Goal: Task Accomplishment & Management: Use online tool/utility

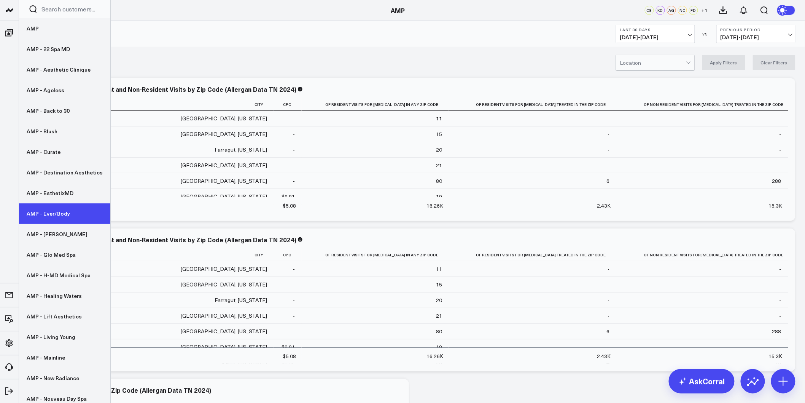
click at [52, 218] on link "AMP - Ever/Body" at bounding box center [64, 213] width 91 height 21
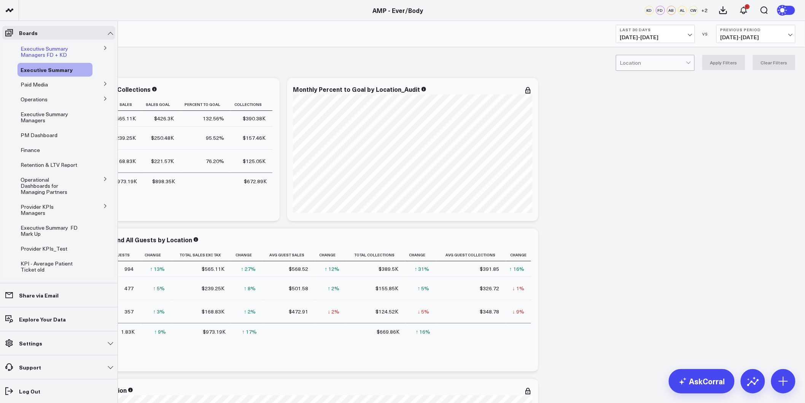
click at [42, 48] on span "Executive Summary Managers FD + KD" at bounding box center [45, 51] width 48 height 13
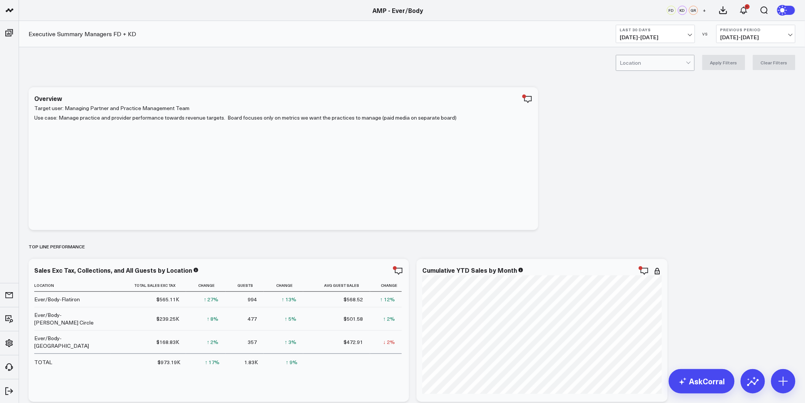
drag, startPoint x: 603, startPoint y: 295, endPoint x: 562, endPoint y: 116, distance: 182.7
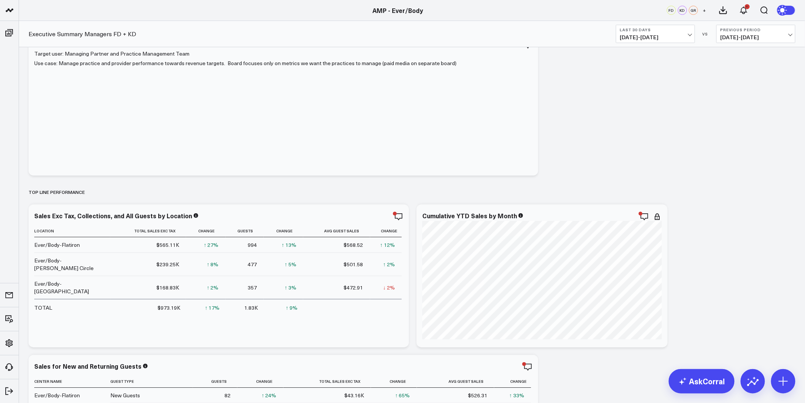
scroll to position [84, 0]
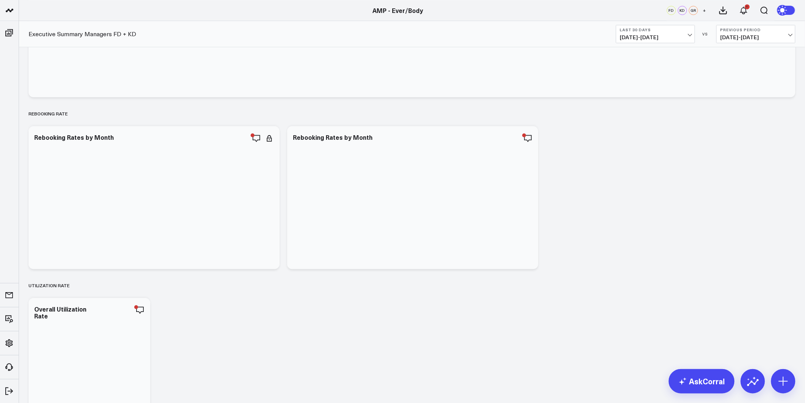
drag, startPoint x: 433, startPoint y: 147, endPoint x: 388, endPoint y: 360, distance: 218.4
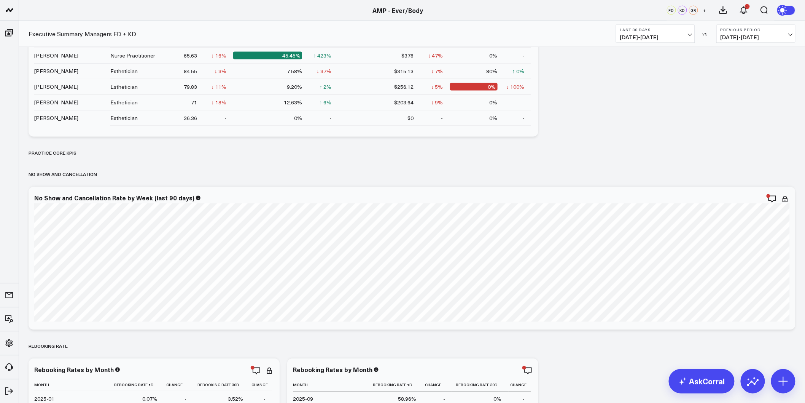
scroll to position [1665, 0]
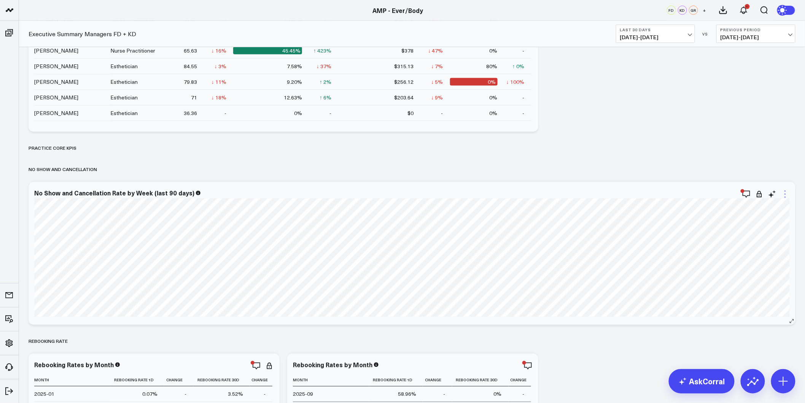
click at [784, 196] on icon at bounding box center [785, 194] width 9 height 9
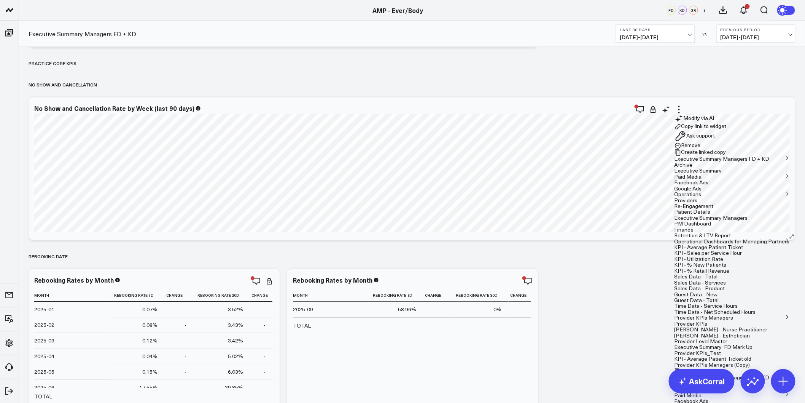
click at [675, 375] on button "Executive Summary Managers FD + KD" at bounding box center [722, 377] width 95 height 5
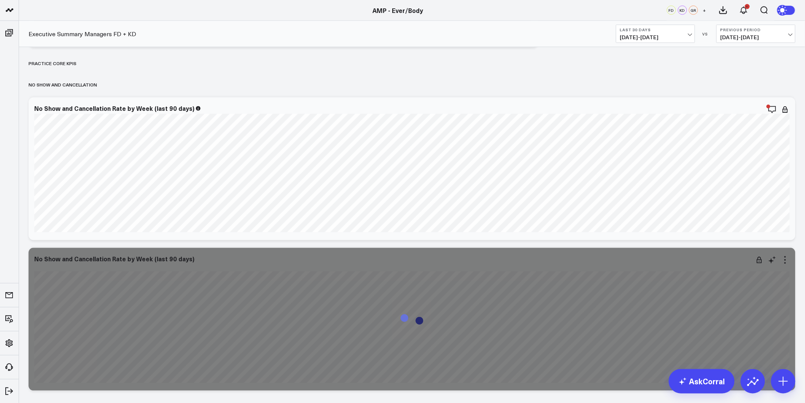
scroll to position [1792, 0]
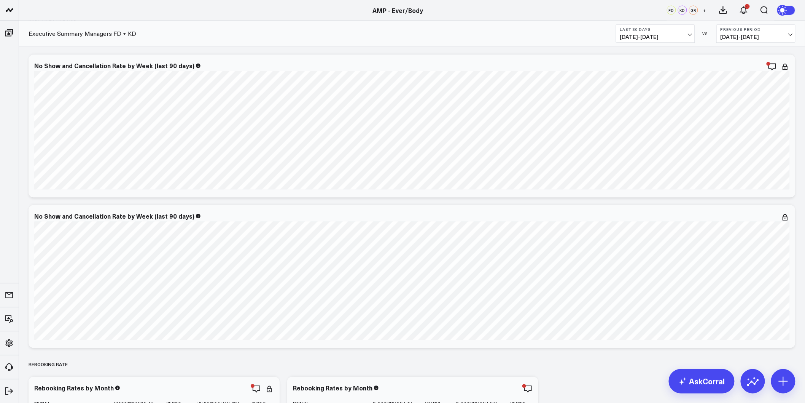
click at [0, 0] on icon at bounding box center [0, 0] width 0 height 0
click at [698, 227] on textarea at bounding box center [731, 234] width 129 height 34
type textarea "Recreate only using data for location "Ever/Body-Logan Circle""
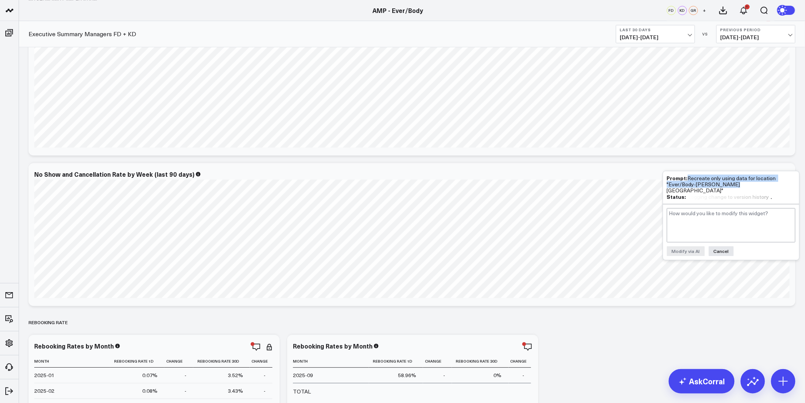
drag, startPoint x: 689, startPoint y: 175, endPoint x: 733, endPoint y: 182, distance: 44.9
click at [733, 182] on div "Prompt: Recreate only using data for location "Ever/Body-Logan Circle"" at bounding box center [731, 184] width 129 height 19
copy div "Recreate only using data for location "Ever/Body-Logan Circle""
click at [709, 183] on div "Prompt: Recreate only using data for location "Ever/Body-Logan Circle"" at bounding box center [731, 184] width 129 height 19
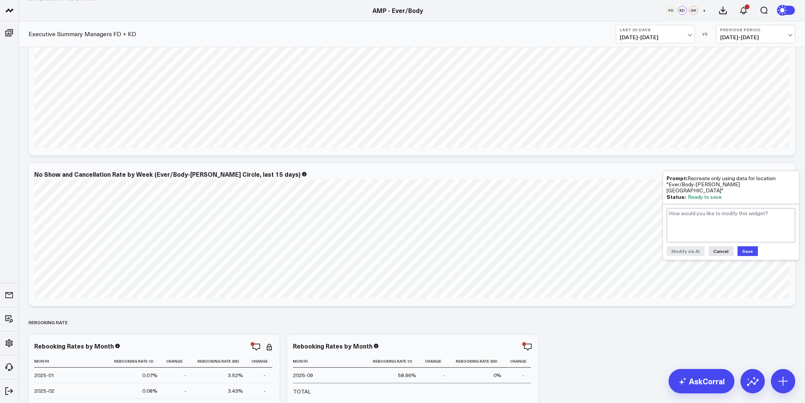
click at [752, 247] on button "Save" at bounding box center [748, 251] width 21 height 10
click at [670, 322] on div "Rebooking Rate" at bounding box center [412, 322] width 767 height 18
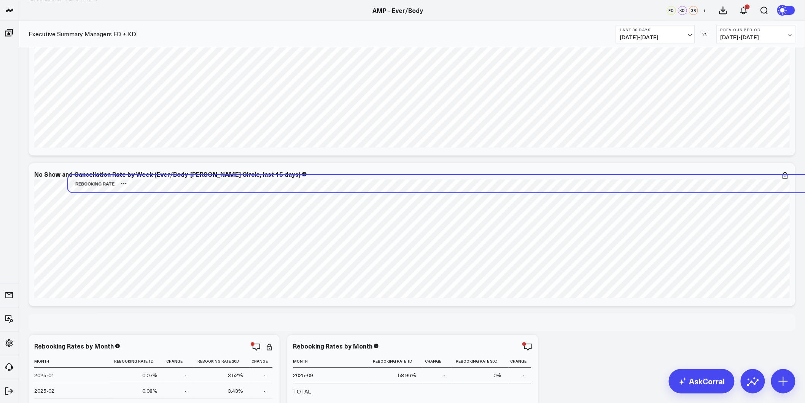
scroll to position [1792, 0]
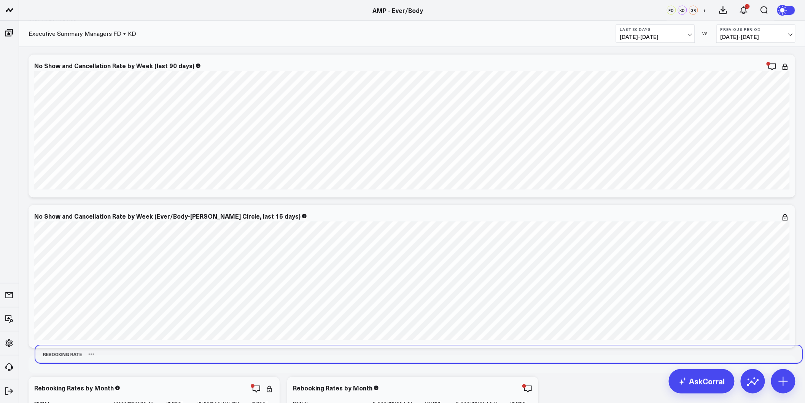
click at [677, 355] on div "Rebooking Rate" at bounding box center [418, 354] width 767 height 18
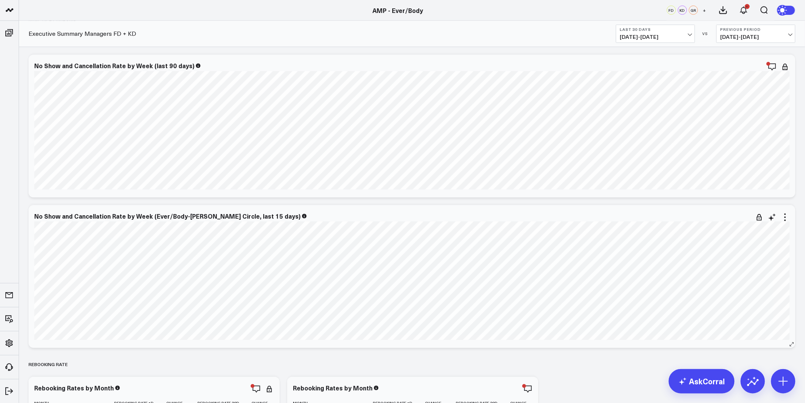
scroll to position [1835, 0]
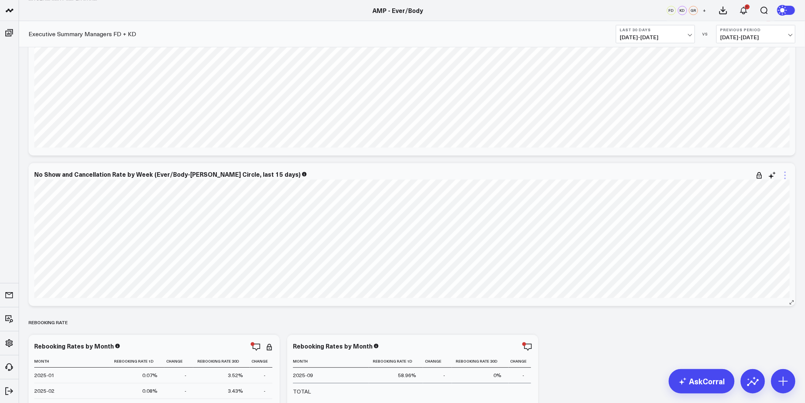
click at [787, 174] on icon at bounding box center [785, 174] width 9 height 9
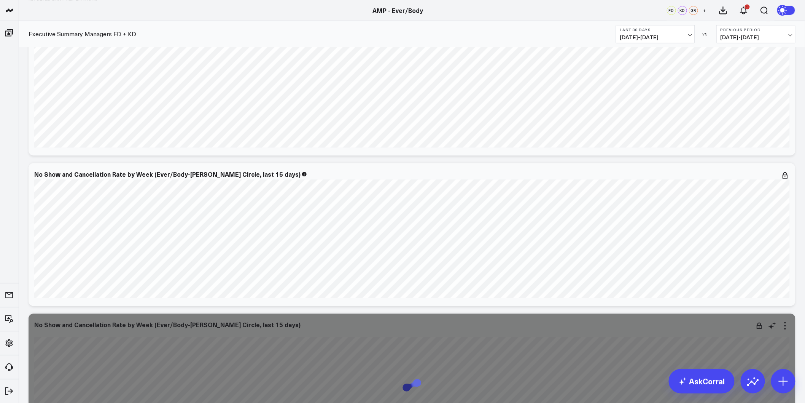
click at [773, 323] on icon at bounding box center [772, 326] width 6 height 6
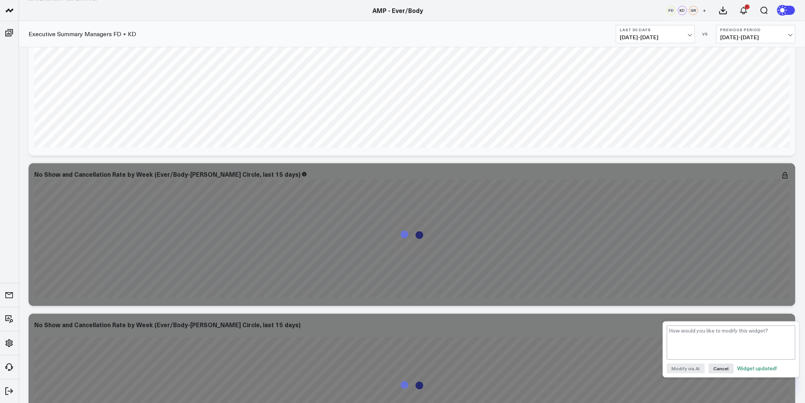
scroll to position [1919, 0]
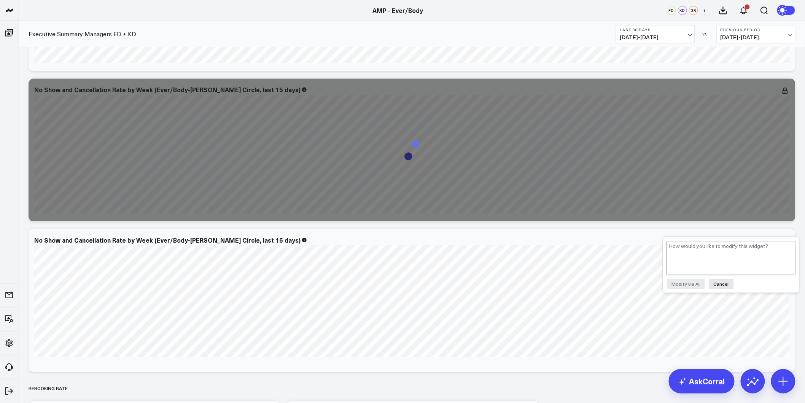
click at [709, 249] on textarea at bounding box center [731, 257] width 129 height 34
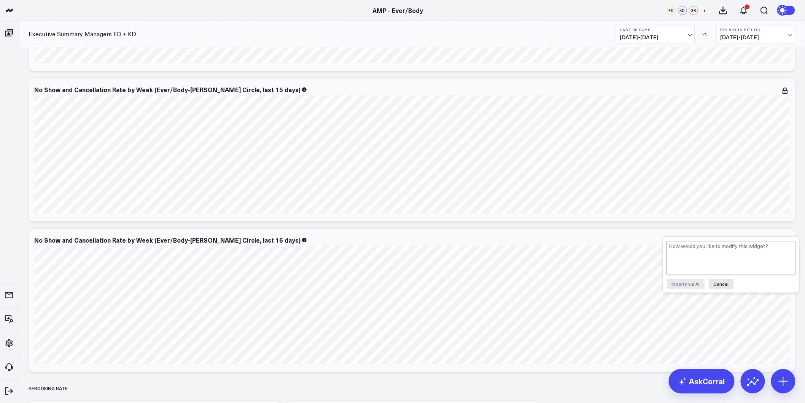
paste textarea "Recreate only using data for location "Ever/Body-Logan Circle""
type textarea "Recreate only using data for location "Ever/Body-Williamsburg""
click at [685, 283] on button "Modify via AI" at bounding box center [686, 284] width 38 height 10
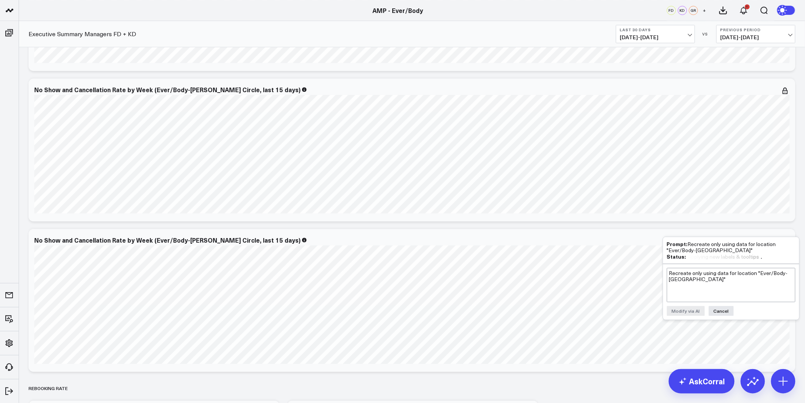
scroll to position [1961, 0]
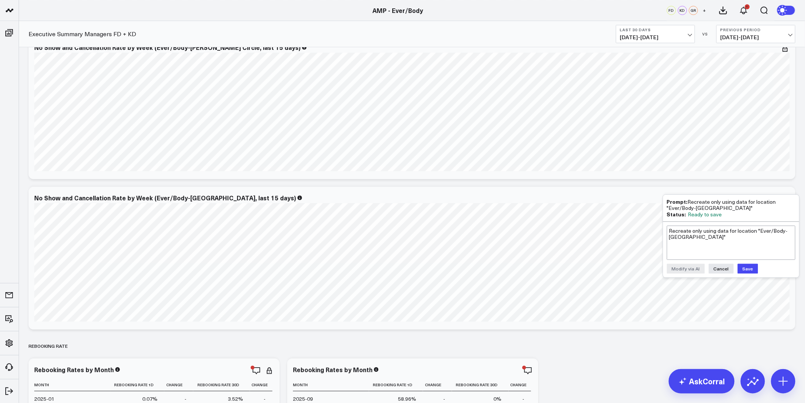
click at [739, 263] on button "Save" at bounding box center [748, 268] width 21 height 10
click at [767, 342] on div "Rebooking Rate" at bounding box center [412, 346] width 767 height 18
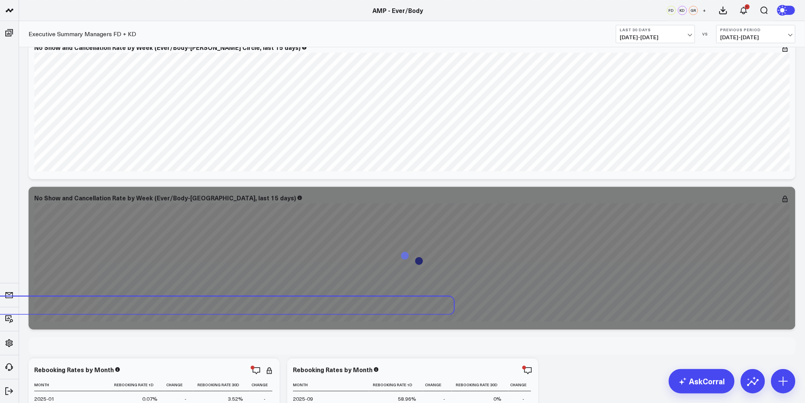
scroll to position [2046, 0]
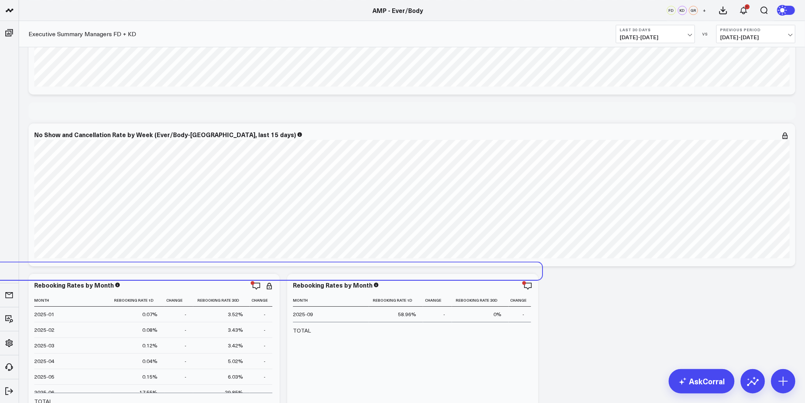
click at [514, 268] on div "Rebooking Rate" at bounding box center [158, 271] width 767 height 18
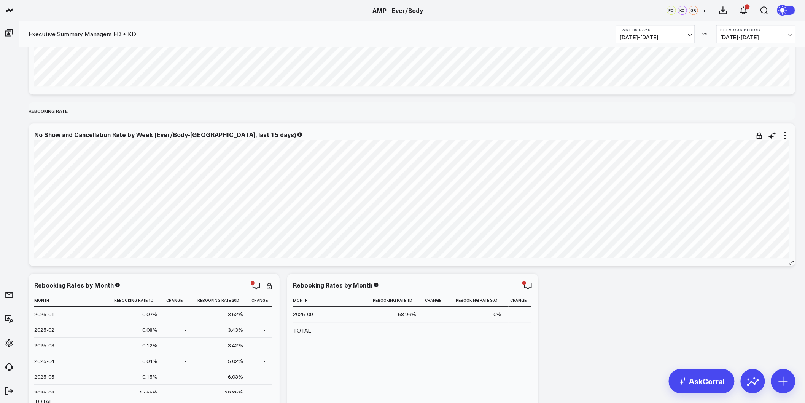
click at [123, 182] on div "Modify via AI Copy link to widget Ask support Remove Create linked copy Executi…" at bounding box center [412, 345] width 775 height 4615
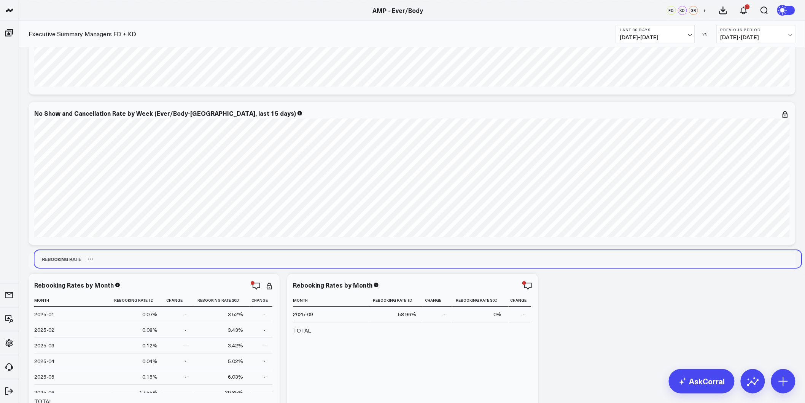
drag, startPoint x: 53, startPoint y: 265, endPoint x: 127, endPoint y: 261, distance: 73.6
click at [127, 261] on div "Rebooking Rate" at bounding box center [418, 259] width 767 height 18
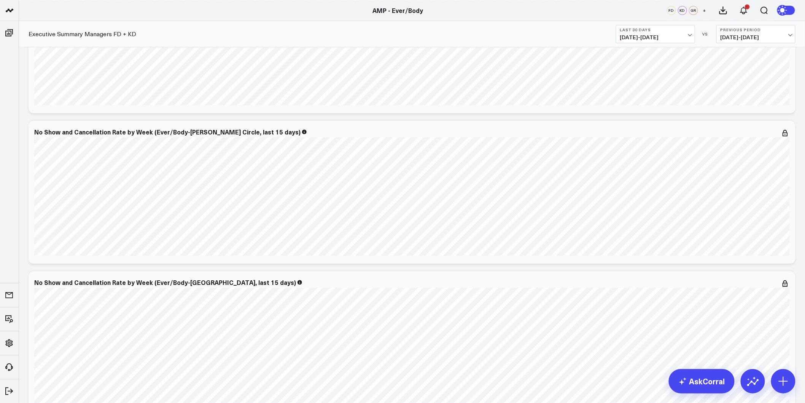
scroll to position [1919, 0]
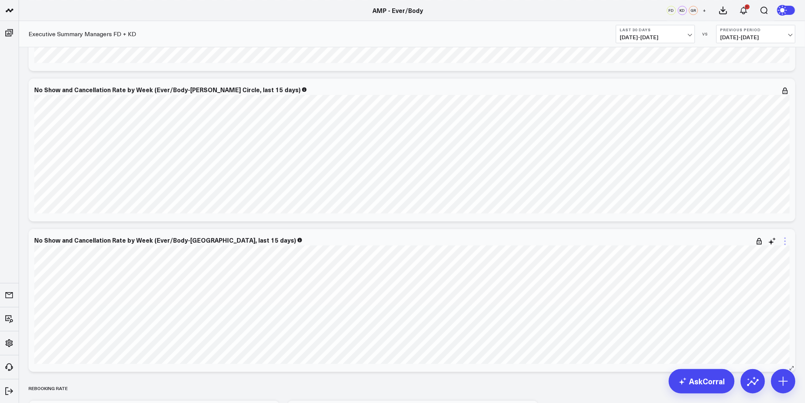
click at [786, 242] on icon at bounding box center [785, 240] width 9 height 9
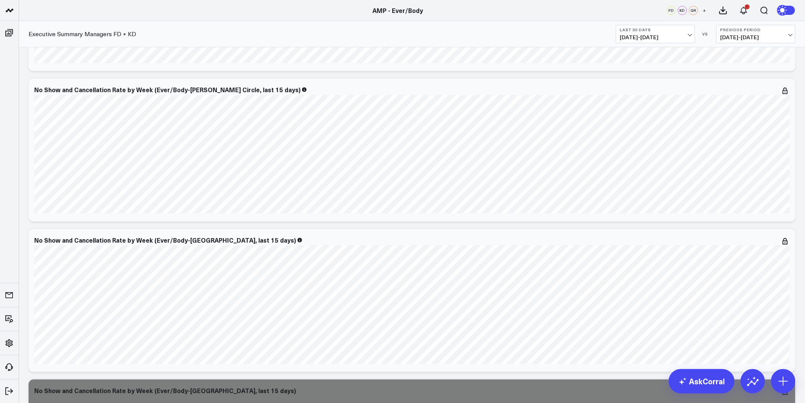
click at [0, 0] on icon at bounding box center [0, 0] width 0 height 0
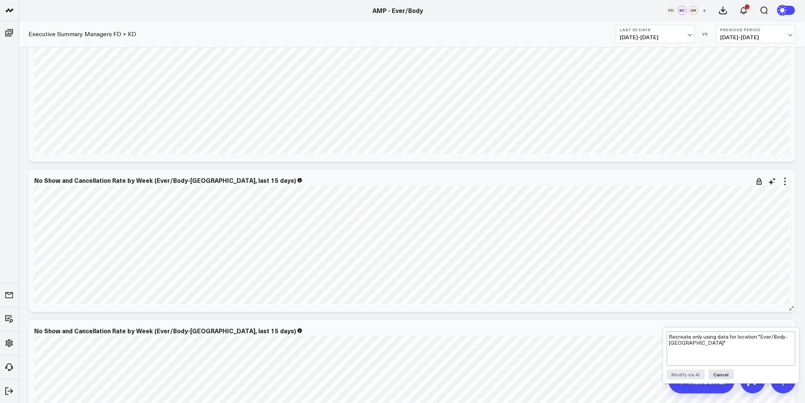
scroll to position [2046, 0]
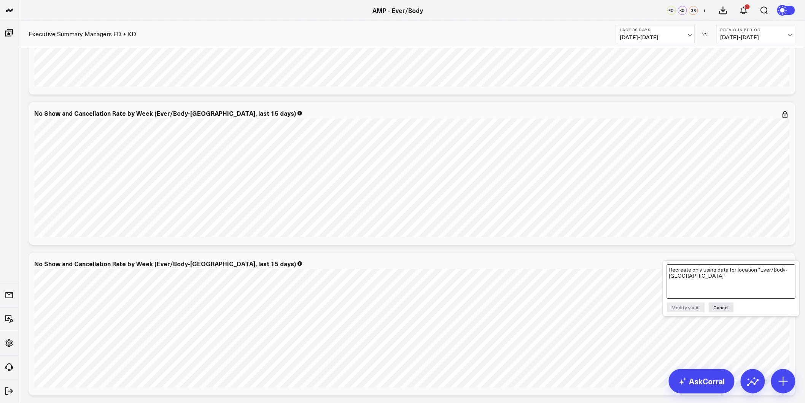
click at [706, 281] on textarea "Recreate only using data for location "Ever/Body-Williamsburg"" at bounding box center [731, 281] width 129 height 34
paste textarea "Recreate only using data for location "Ever/Body-Logan Circle""
type textarea "Recreate only using data for location "Ever/Body-Flatiron""
click at [689, 304] on button "Modify via AI" at bounding box center [686, 307] width 38 height 10
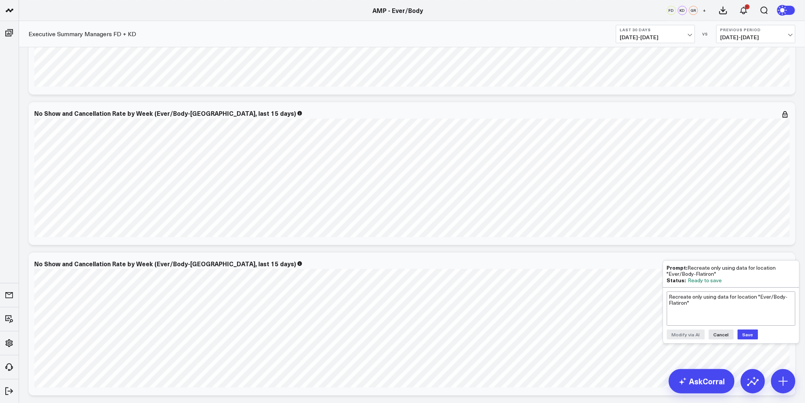
click at [744, 332] on button "Save" at bounding box center [748, 334] width 21 height 10
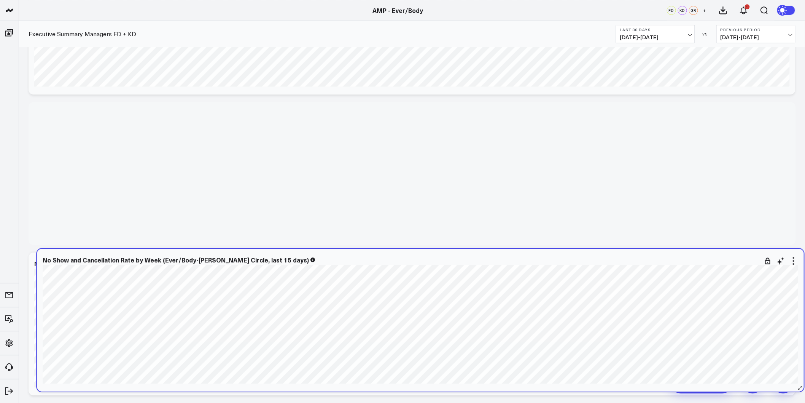
scroll to position [2173, 0]
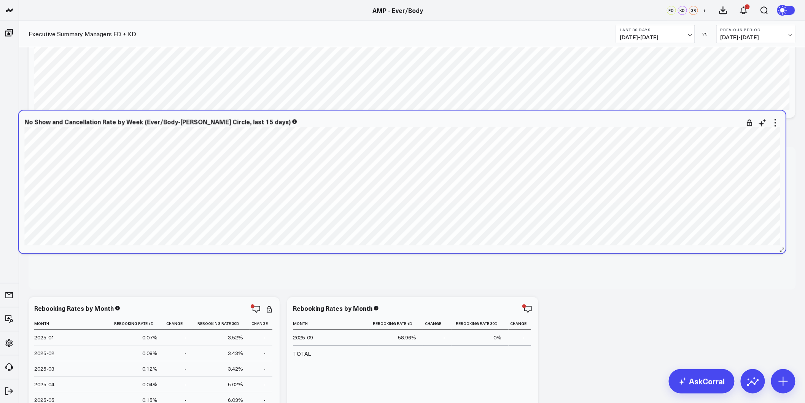
drag, startPoint x: 277, startPoint y: 89, endPoint x: 268, endPoint y: 119, distance: 31.9
click at [268, 119] on div "No Show and Cancellation Rate by Week (Ever/Body-Logan Circle, last 15 days)" at bounding box center [402, 121] width 756 height 7
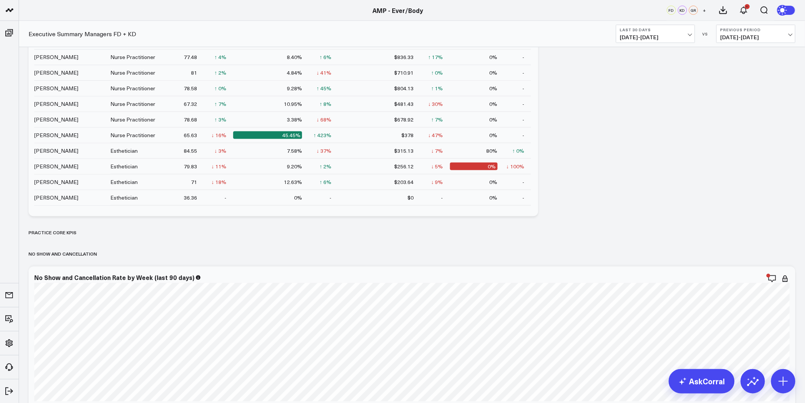
scroll to position [1750, 0]
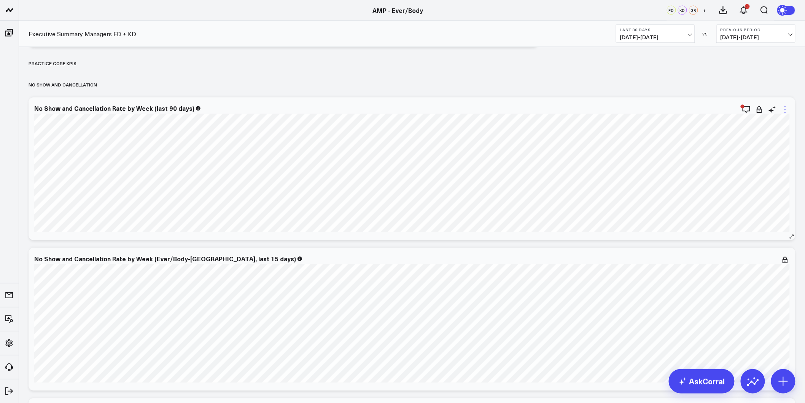
click at [788, 107] on icon at bounding box center [785, 109] width 9 height 9
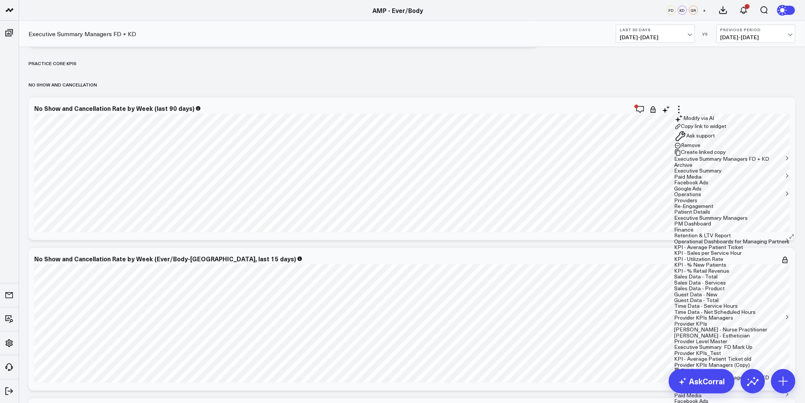
click at [675, 375] on button "Executive Summary Managers FD + KD" at bounding box center [722, 377] width 95 height 5
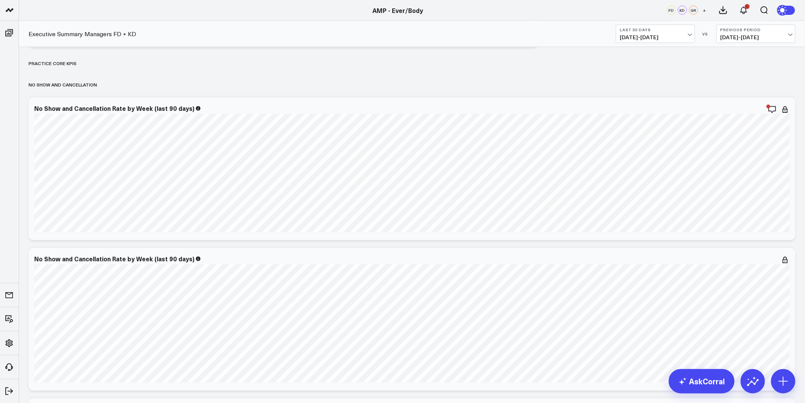
scroll to position [1792, 0]
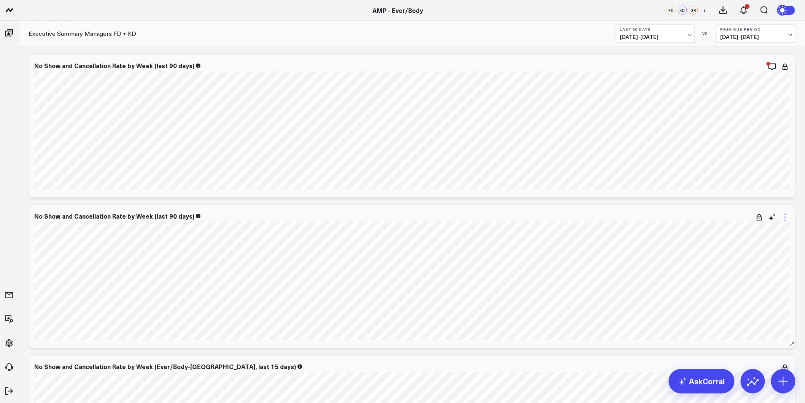
click at [787, 216] on icon at bounding box center [785, 217] width 9 height 9
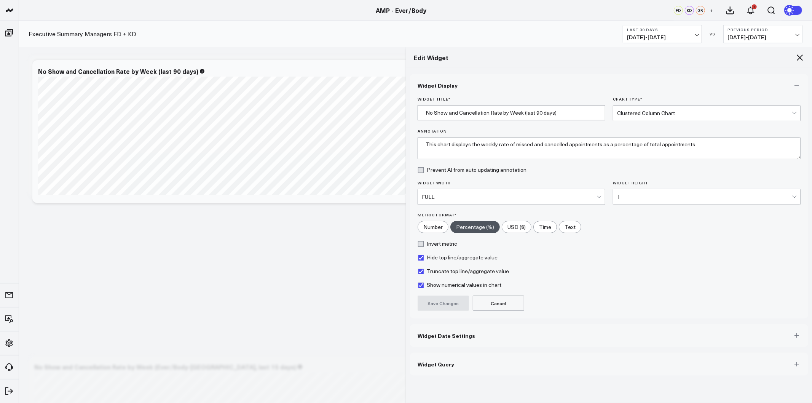
click at [799, 56] on icon at bounding box center [799, 57] width 9 height 9
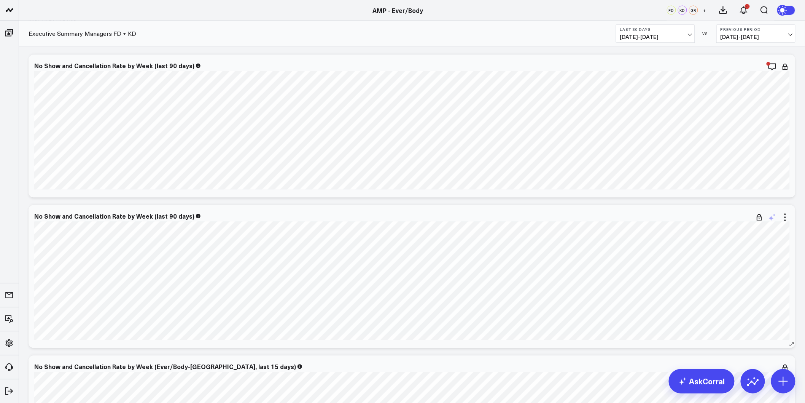
click at [771, 218] on icon at bounding box center [772, 218] width 6 height 6
click at [693, 236] on textarea "Recreate only using data for location "Ever/Body-Flatiron"" at bounding box center [731, 234] width 129 height 34
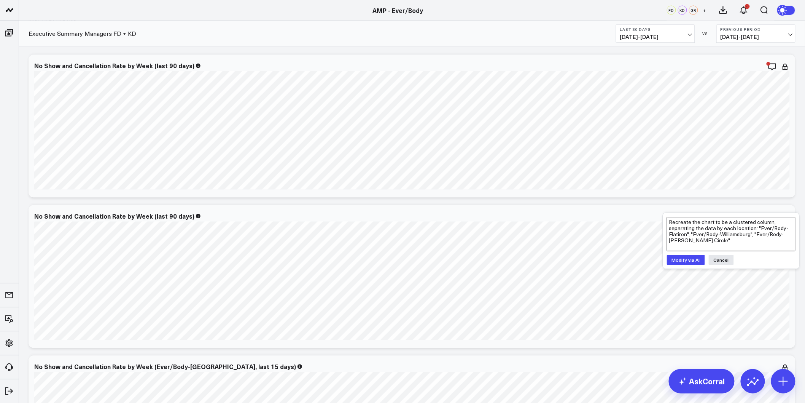
type textarea "Recreate the chart to be a clustered column, separating the data by each locati…"
click at [674, 260] on button "Modify via AI" at bounding box center [686, 260] width 38 height 10
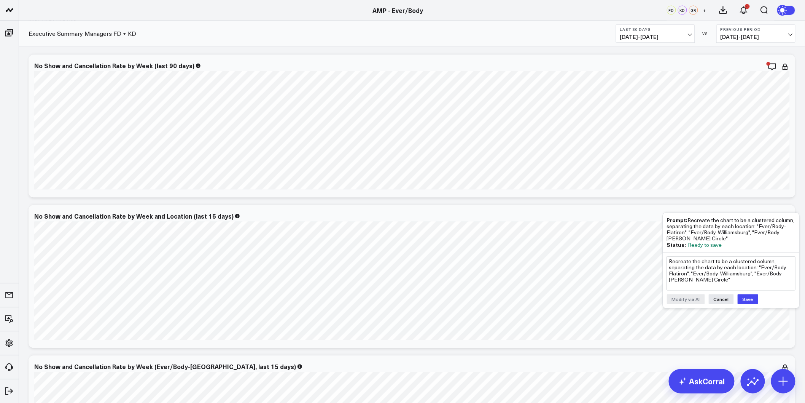
click at [748, 297] on button "Save" at bounding box center [748, 299] width 21 height 10
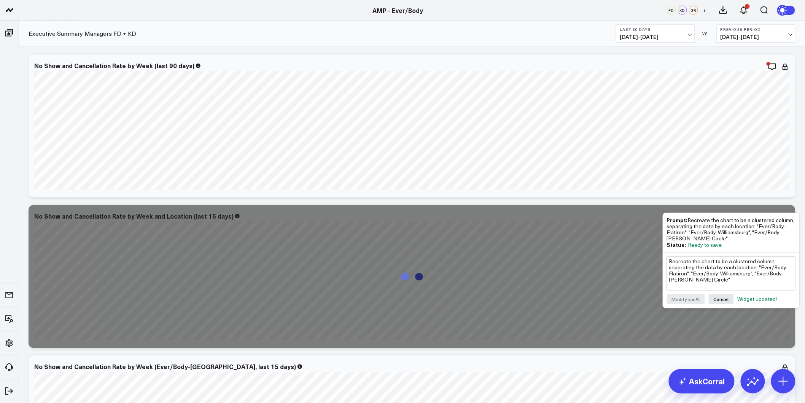
scroll to position [1877, 0]
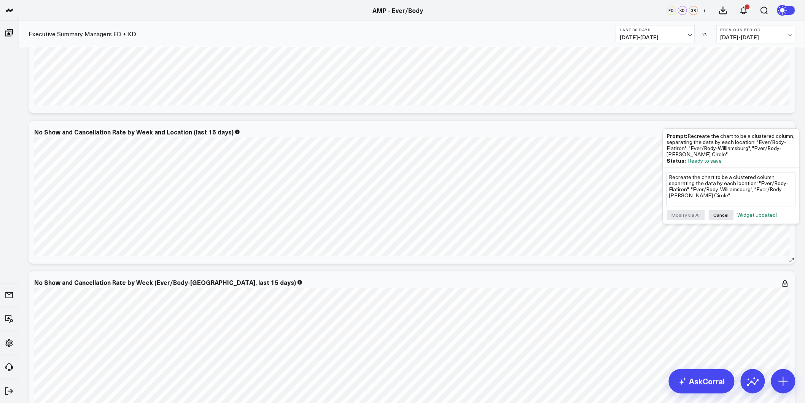
click at [795, 261] on button at bounding box center [792, 260] width 8 height 8
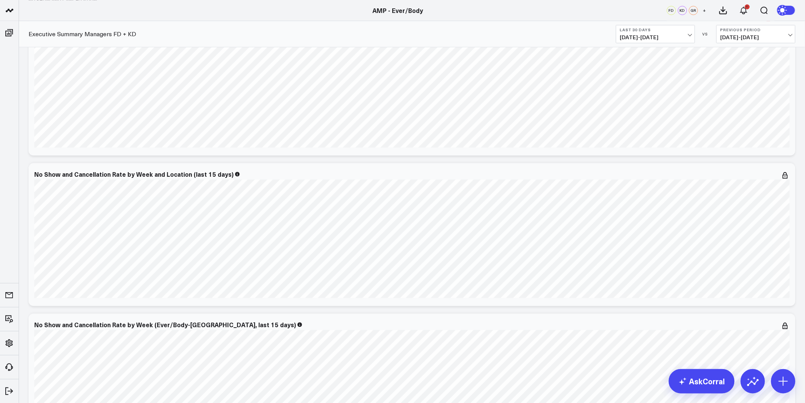
scroll to position [1919, 0]
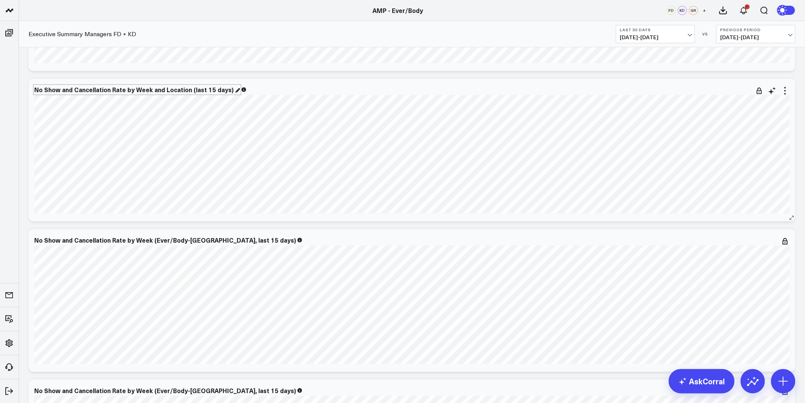
click at [199, 89] on div "No Show and Cancellation Rate by Week and Location (last 15 days)" at bounding box center [137, 89] width 206 height 8
drag, startPoint x: 227, startPoint y: 89, endPoint x: 191, endPoint y: 93, distance: 36.7
click at [191, 93] on div "No Show and Cancellation Rate by Week and Location (last 15 days)" at bounding box center [134, 89] width 201 height 8
click at [362, 84] on div "No Show and Cancellation Rate by Week and Location [fontSize:14px lineHeight:16…" at bounding box center [412, 149] width 767 height 143
click at [784, 238] on icon at bounding box center [785, 240] width 9 height 9
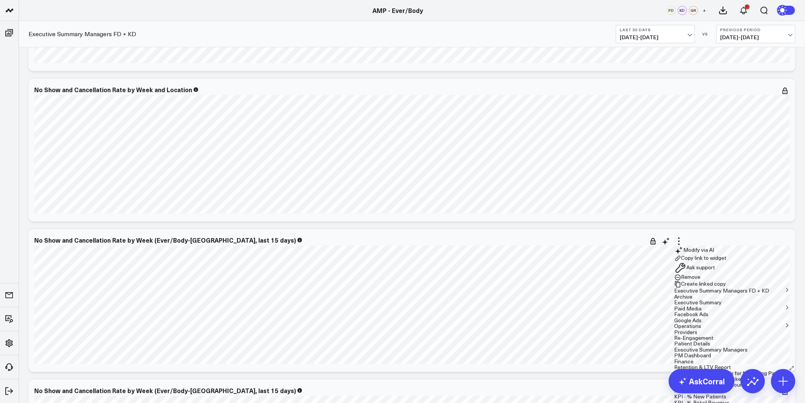
click at [701, 280] on button "Remove" at bounding box center [688, 277] width 26 height 7
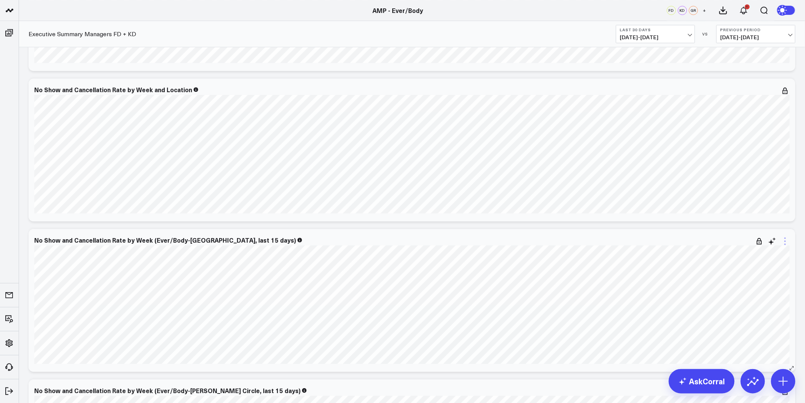
click at [785, 242] on icon at bounding box center [785, 240] width 9 height 9
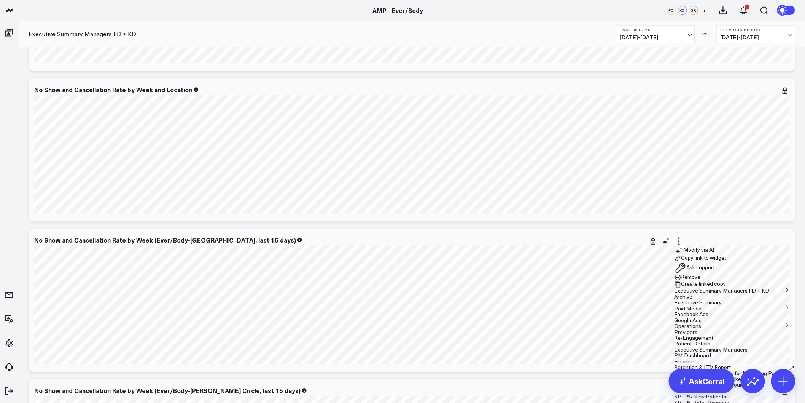
click at [701, 280] on button "Remove" at bounding box center [688, 277] width 26 height 7
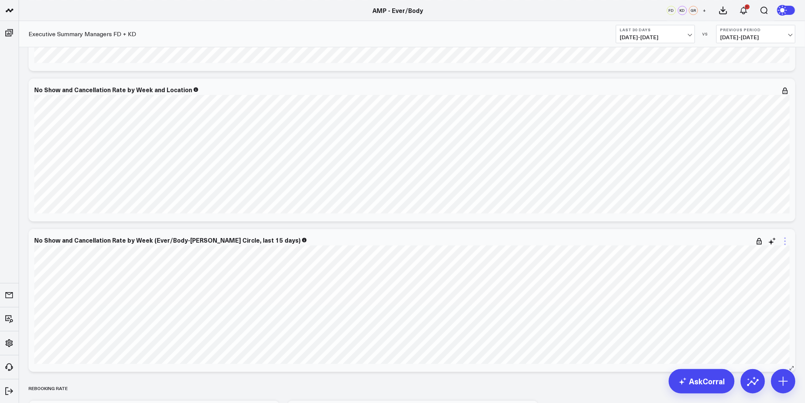
click at [786, 238] on icon at bounding box center [786, 238] width 2 height 2
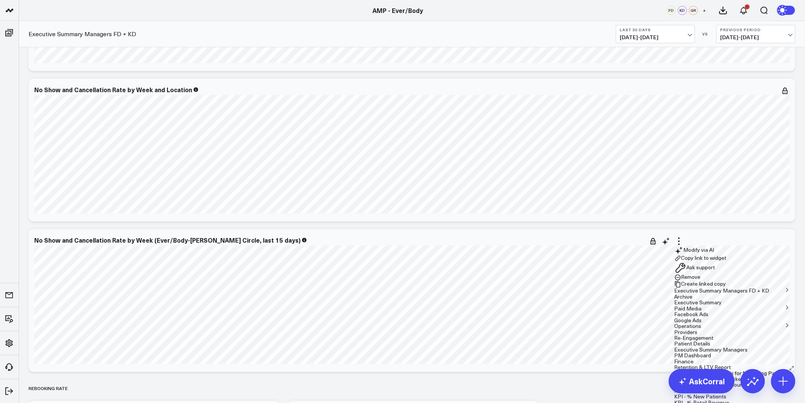
click at [701, 279] on button "Remove" at bounding box center [688, 277] width 26 height 7
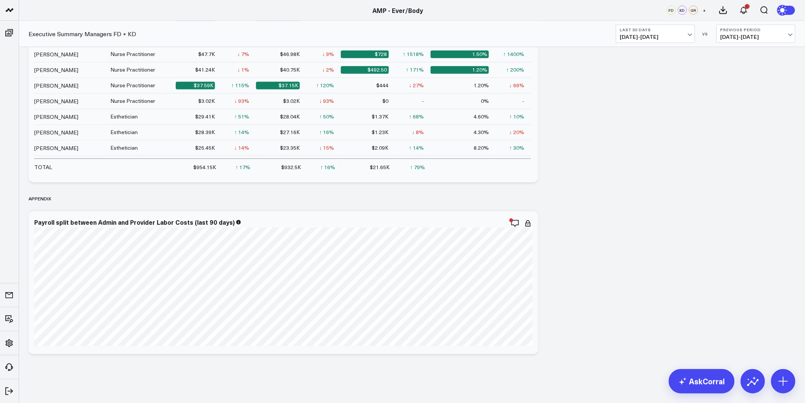
scroll to position [4190, 0]
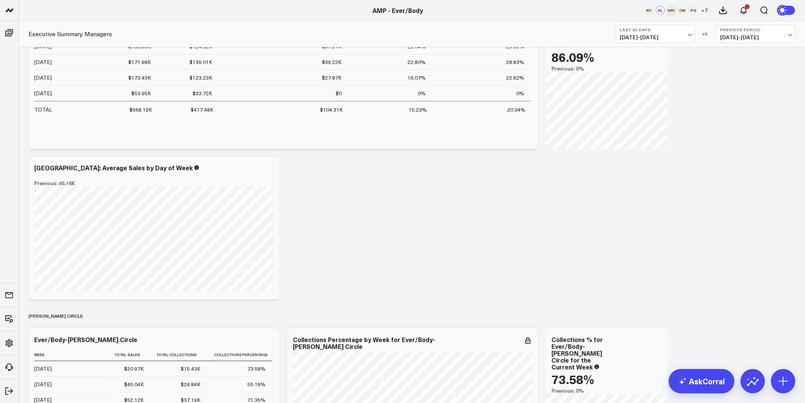
scroll to position [2325, 0]
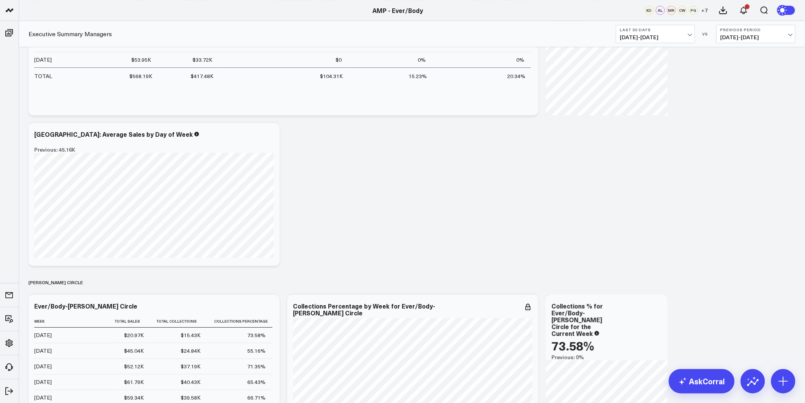
click at [454, 200] on div "Modify via AI Copy link to widget Ask support Remove Create linked copy Executi…" at bounding box center [412, 280] width 775 height 5044
click at [691, 34] on span "09/01/25 - 09/30/25" at bounding box center [655, 37] width 71 height 6
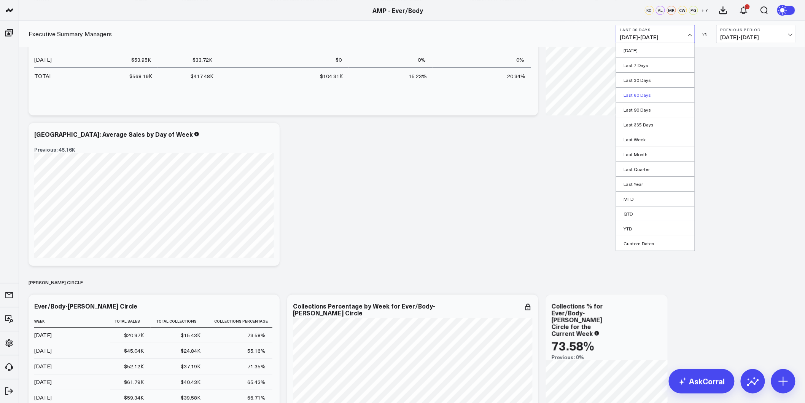
click at [642, 96] on link "Last 60 Days" at bounding box center [655, 95] width 78 height 14
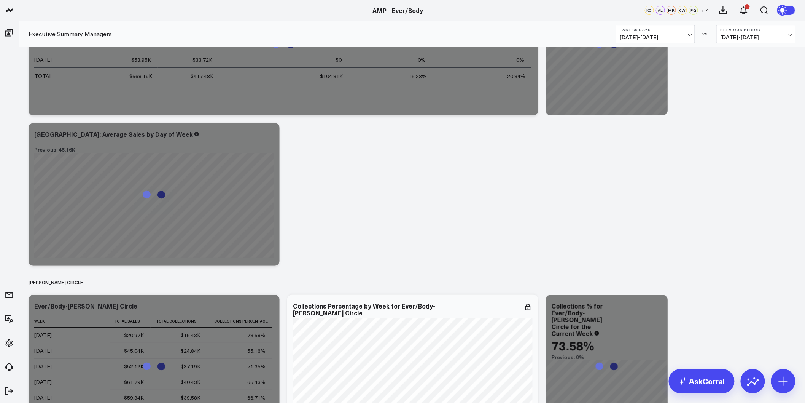
click at [323, 221] on div "Modify via AI Copy link to widget Ask support Remove Create linked copy Executi…" at bounding box center [412, 280] width 775 height 5044
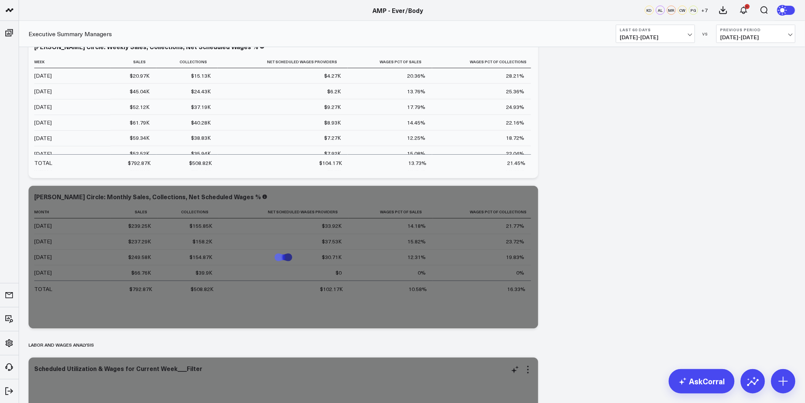
scroll to position [3077, 0]
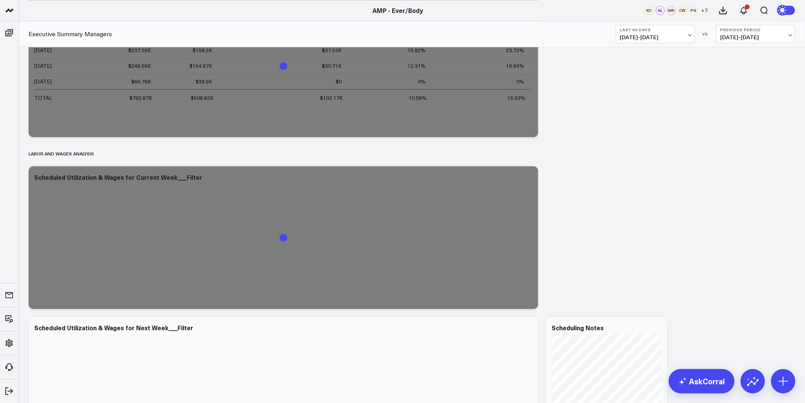
drag, startPoint x: 586, startPoint y: 134, endPoint x: 524, endPoint y: 294, distance: 171.6
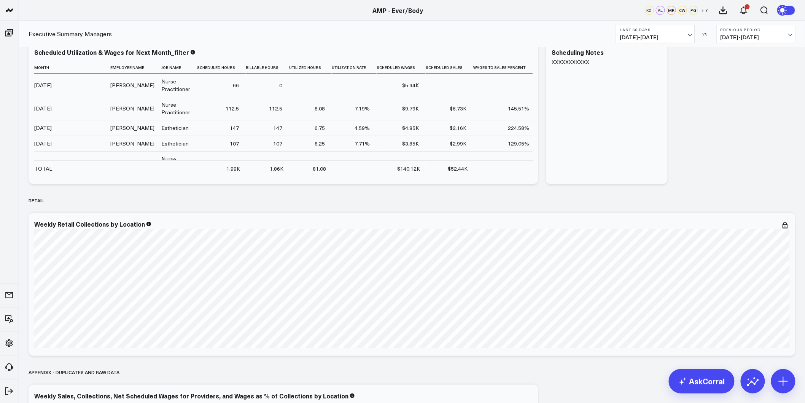
scroll to position [0, 0]
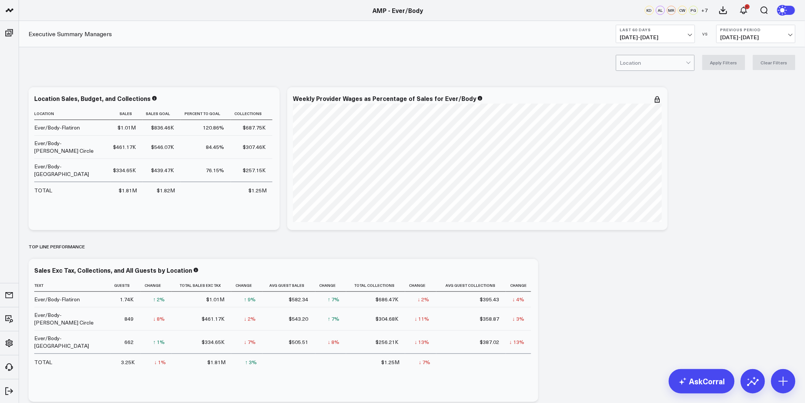
click at [670, 35] on span "08/02/25 - 09/30/25" at bounding box center [655, 37] width 71 height 6
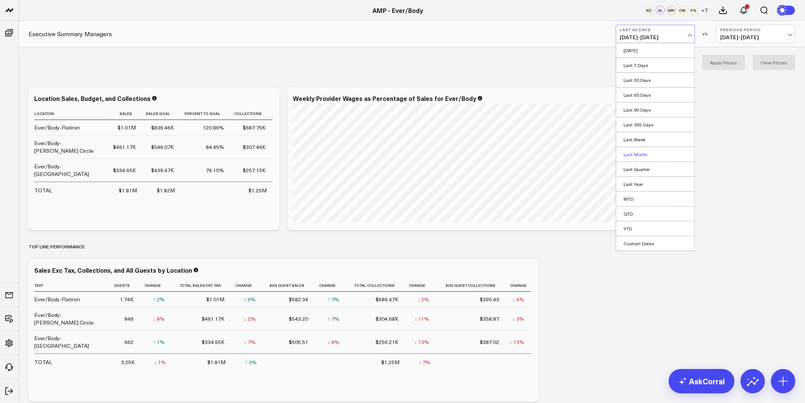
click at [643, 149] on link "Last Month" at bounding box center [655, 154] width 78 height 14
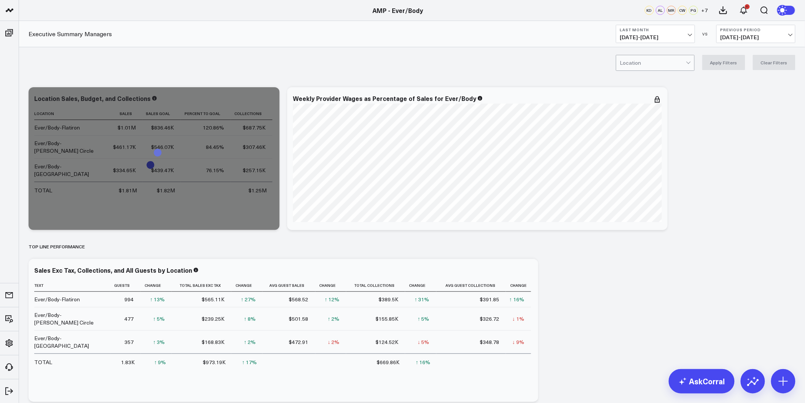
click at [280, 54] on div "Location Apply Filters Clear Filters" at bounding box center [412, 62] width 786 height 30
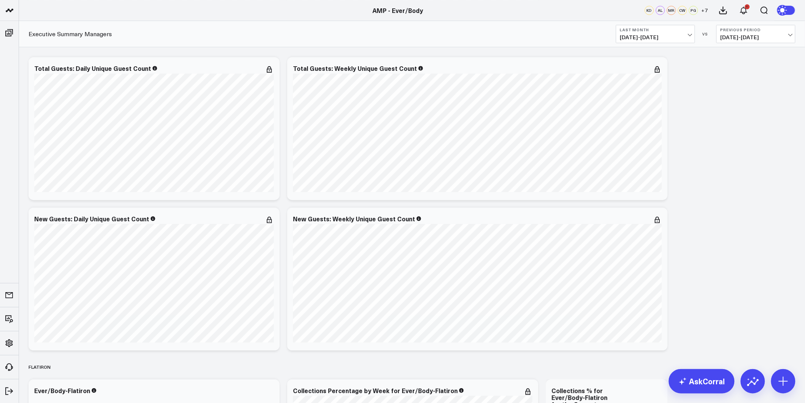
scroll to position [803, 0]
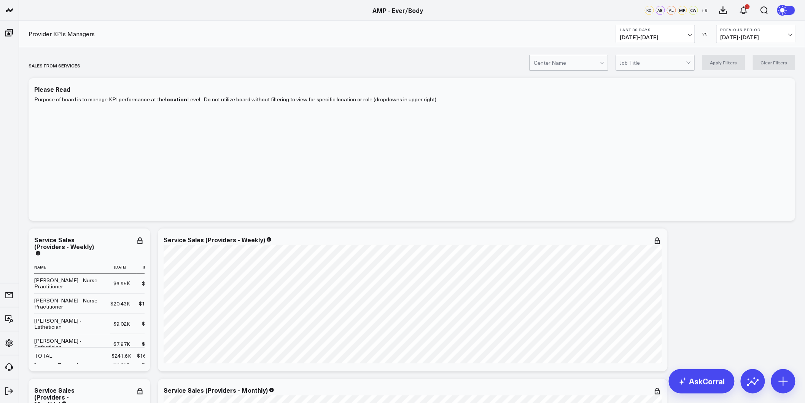
click at [604, 63] on div at bounding box center [602, 62] width 4 height 4
click at [588, 90] on div "Ever/Body-[PERSON_NAME] Circle" at bounding box center [569, 98] width 78 height 22
click at [720, 64] on button "Apply Filters" at bounding box center [723, 62] width 43 height 15
drag, startPoint x: 708, startPoint y: 265, endPoint x: 657, endPoint y: 81, distance: 191.5
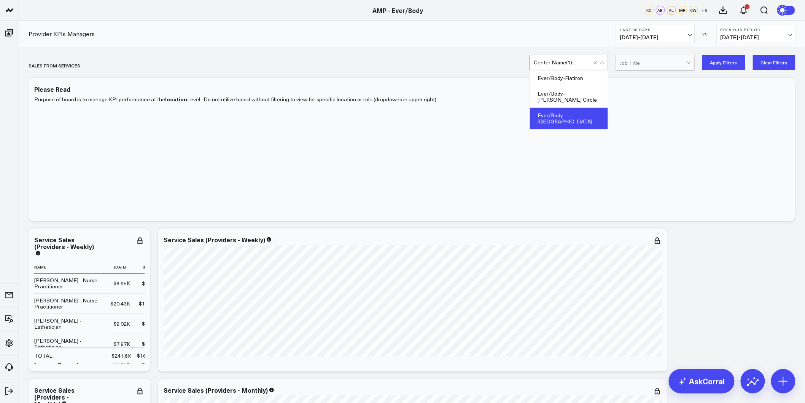
click at [467, 59] on div "SALES FROM SERVICES" at bounding box center [369, 66] width 680 height 18
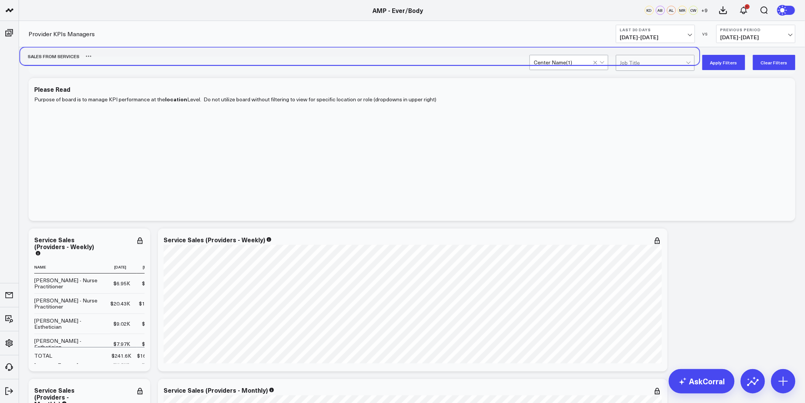
click at [459, 50] on div "SALES FROM SERVICES" at bounding box center [360, 57] width 680 height 18
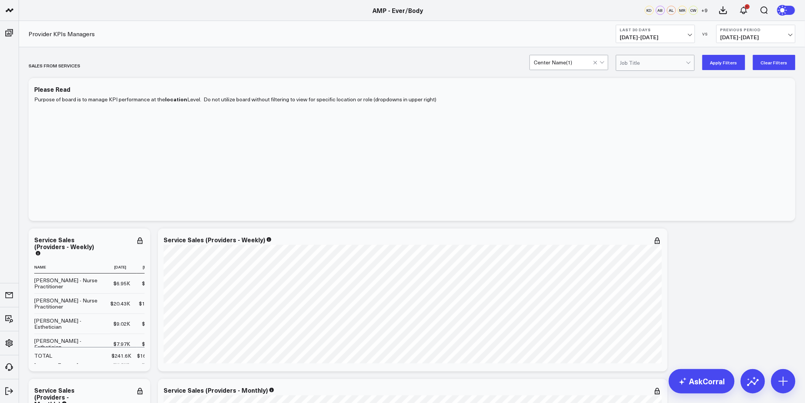
click at [721, 61] on button "Apply Filters" at bounding box center [723, 62] width 43 height 15
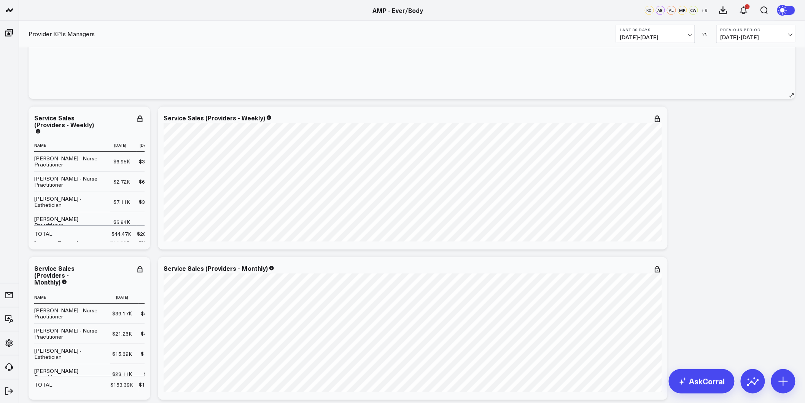
scroll to position [127, 0]
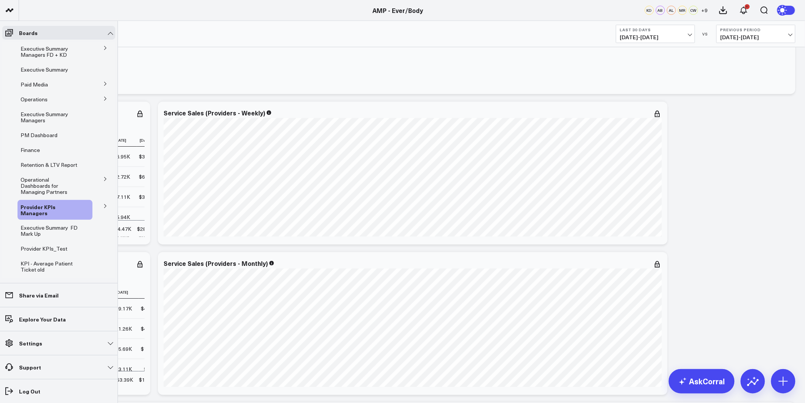
click at [103, 204] on icon at bounding box center [105, 206] width 5 height 5
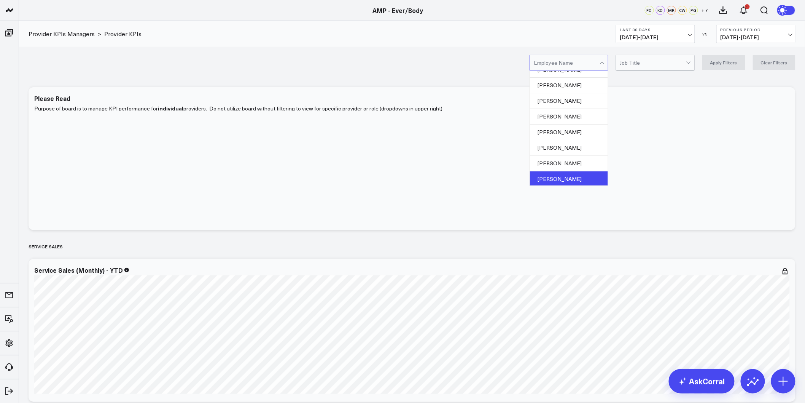
scroll to position [218, 0]
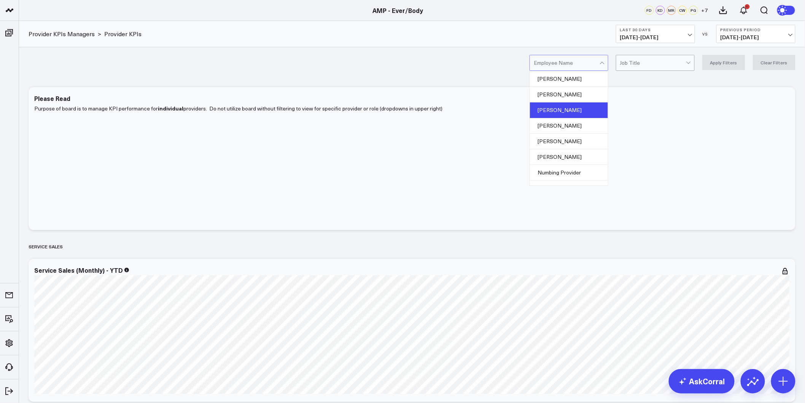
click at [560, 113] on div "[PERSON_NAME]" at bounding box center [569, 110] width 78 height 16
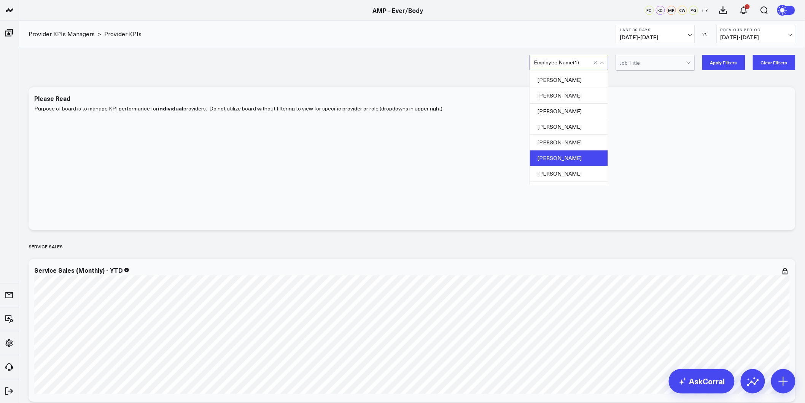
scroll to position [49, 0]
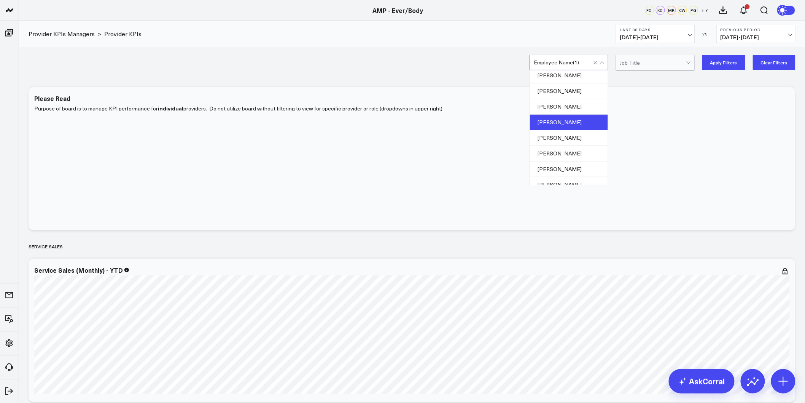
click at [566, 118] on div "[PERSON_NAME]" at bounding box center [569, 123] width 78 height 16
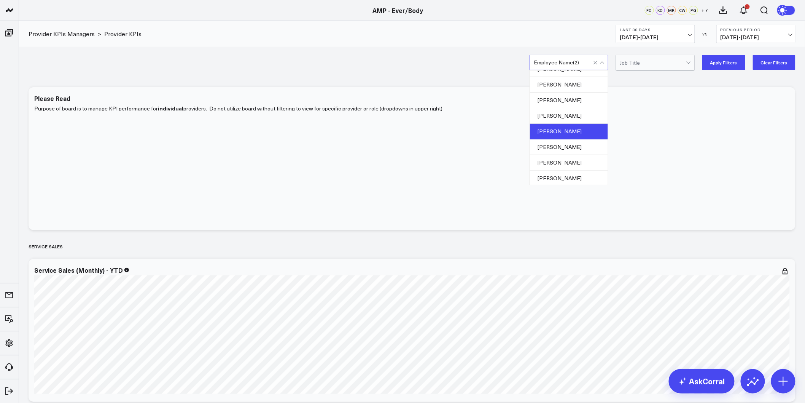
click at [572, 134] on div "[PERSON_NAME]" at bounding box center [569, 132] width 78 height 16
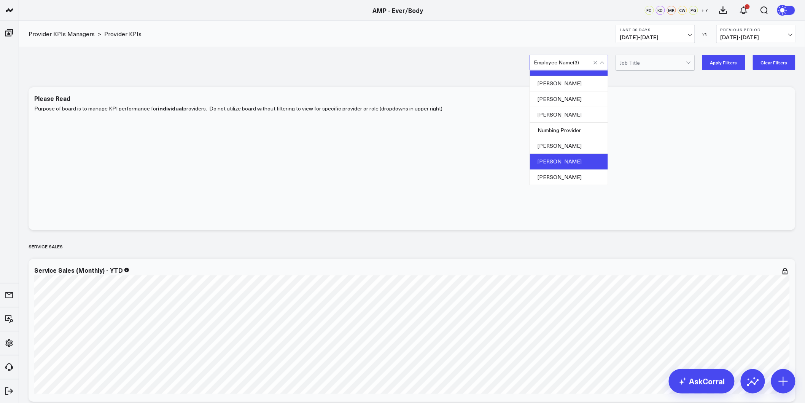
click at [579, 154] on div "[PERSON_NAME]" at bounding box center [569, 162] width 78 height 16
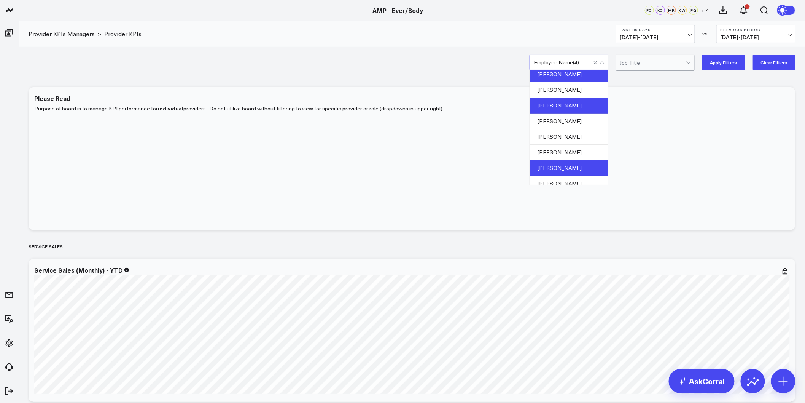
scroll to position [134, 0]
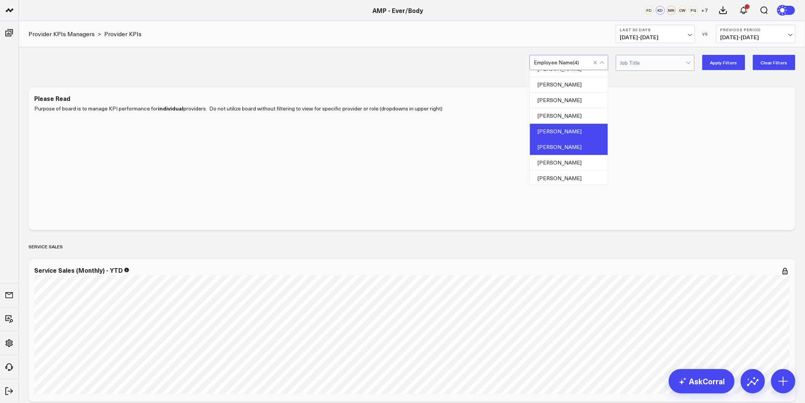
click at [567, 142] on div "[PERSON_NAME]" at bounding box center [569, 147] width 78 height 16
click at [725, 66] on button "Apply Filters" at bounding box center [723, 62] width 43 height 15
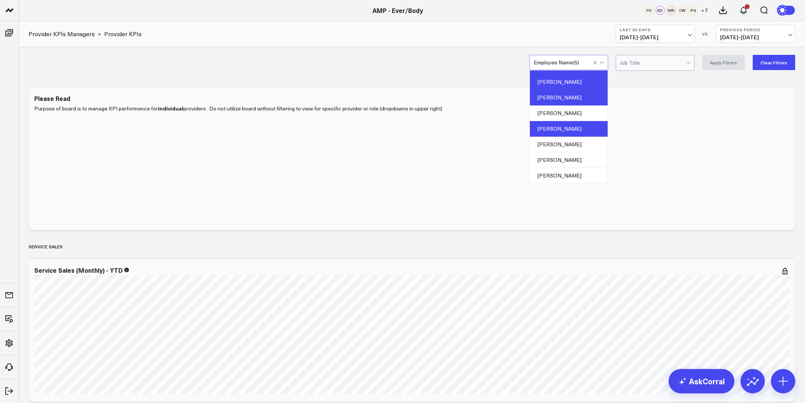
scroll to position [211, 0]
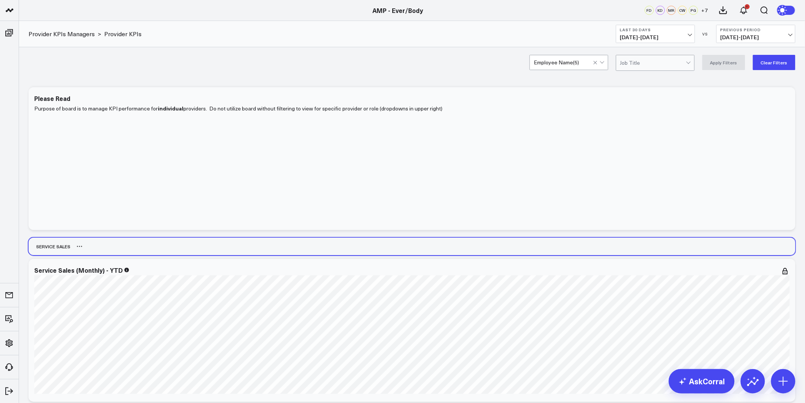
click at [567, 248] on div "Service Sales" at bounding box center [412, 246] width 767 height 18
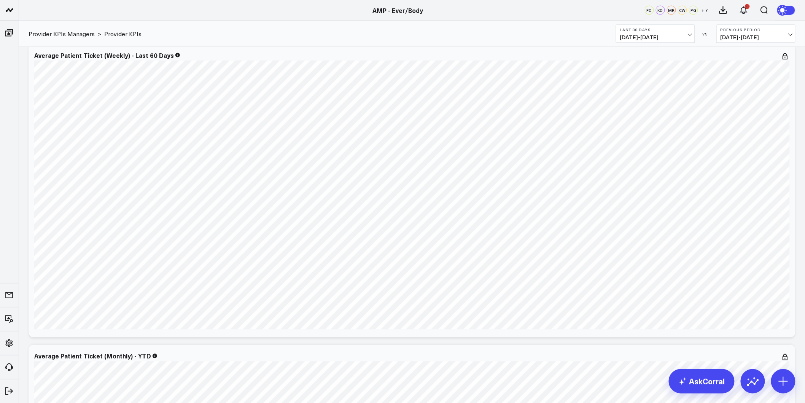
scroll to position [592, 0]
